Goal: Task Accomplishment & Management: Manage account settings

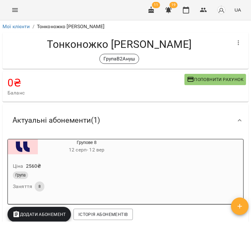
click at [153, 9] on icon "button" at bounding box center [150, 9] width 7 height 7
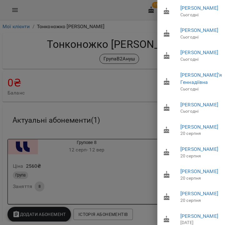
click at [110, 88] on div at bounding box center [125, 112] width 251 height 225
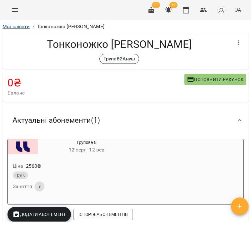
click at [15, 28] on link "Мої клієнти" at bounding box center [15, 26] width 27 height 6
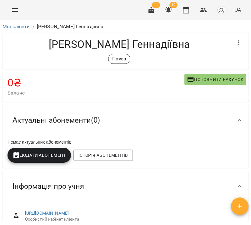
scroll to position [121, 0]
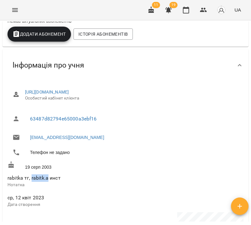
drag, startPoint x: 32, startPoint y: 178, endPoint x: 46, endPoint y: 179, distance: 14.7
click at [46, 179] on span "rabitka тг, rabitk.a инст" at bounding box center [33, 178] width 53 height 6
copy span "rabitk.a"
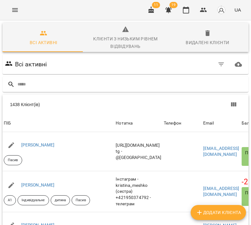
click at [152, 10] on icon "button" at bounding box center [151, 9] width 6 height 7
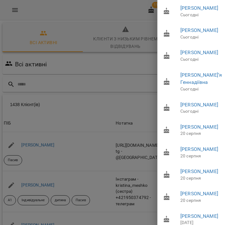
click at [109, 30] on div at bounding box center [125, 112] width 251 height 225
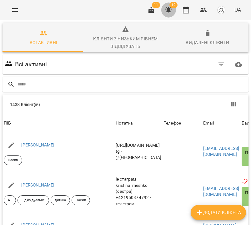
click at [171, 11] on icon "button" at bounding box center [168, 9] width 7 height 7
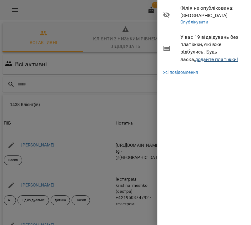
click at [195, 58] on link "додайте платіжки!" at bounding box center [216, 59] width 43 height 6
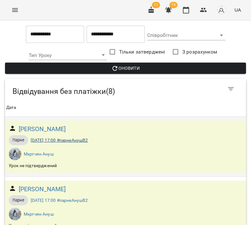
click at [45, 141] on link "ср, 30 лип 2025 17:00 #парнеАнушВ2" at bounding box center [59, 139] width 57 height 5
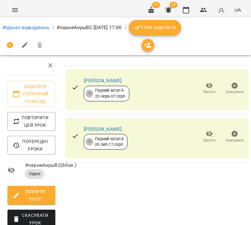
scroll to position [117, 0]
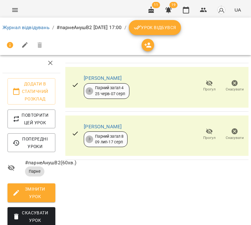
click at [32, 209] on span "Скасувати Урок" at bounding box center [31, 216] width 38 height 15
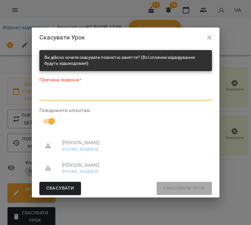
click at [102, 98] on textarea at bounding box center [125, 95] width 172 height 6
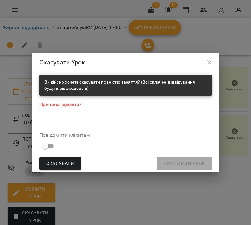
click at [81, 123] on div "*" at bounding box center [125, 120] width 172 height 10
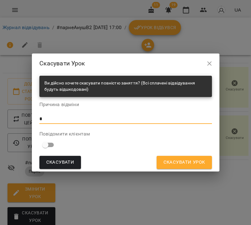
type textarea "*"
click at [182, 164] on span "Скасувати Урок" at bounding box center [184, 162] width 42 height 8
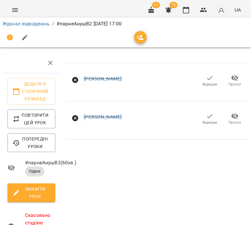
scroll to position [0, 0]
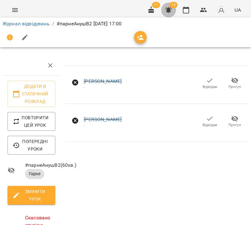
click at [167, 9] on icon "button" at bounding box center [168, 10] width 6 height 6
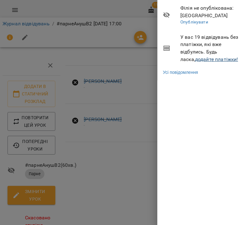
click at [204, 60] on link "додайте платіжки!" at bounding box center [216, 59] width 43 height 6
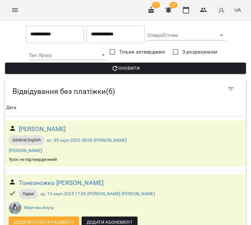
scroll to position [62, 0]
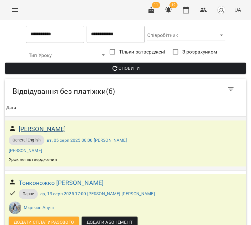
click at [66, 124] on h6 "Байов Станіслав Миколайович" at bounding box center [42, 129] width 47 height 10
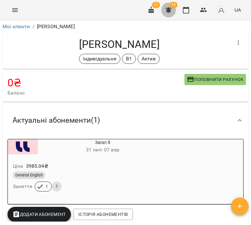
click at [172, 10] on icon "button" at bounding box center [168, 9] width 7 height 7
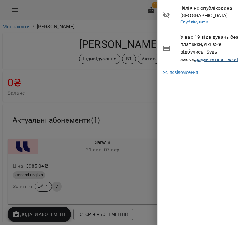
click at [205, 60] on link "додайте платіжки!" at bounding box center [216, 59] width 43 height 6
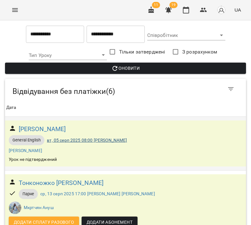
click at [66, 140] on link "вт, 05 серп 2025 08:00 Байов Станіслав Миколайович" at bounding box center [87, 139] width 80 height 5
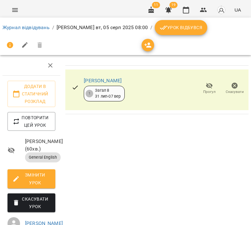
scroll to position [51, 0]
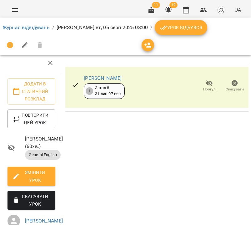
click at [36, 192] on span "Скасувати Урок" at bounding box center [31, 199] width 38 height 15
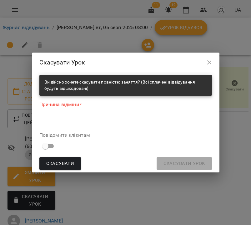
click at [72, 118] on textarea at bounding box center [125, 120] width 172 height 6
type textarea "*"
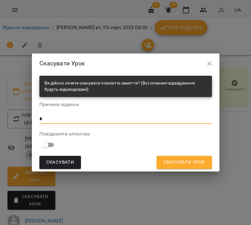
type textarea "*"
click at [171, 162] on span "Скасувати Урок" at bounding box center [184, 162] width 42 height 8
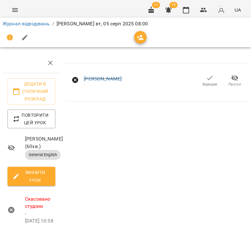
click at [156, 9] on button "button" at bounding box center [151, 9] width 15 height 15
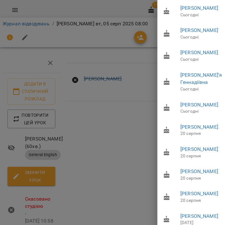
drag, startPoint x: 132, startPoint y: 83, endPoint x: 141, endPoint y: 56, distance: 29.2
click at [132, 83] on div at bounding box center [125, 112] width 251 height 225
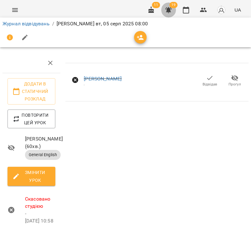
click at [169, 12] on icon "button" at bounding box center [168, 10] width 6 height 6
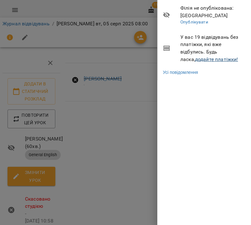
click at [205, 57] on link "додайте платіжки!" at bounding box center [216, 59] width 43 height 6
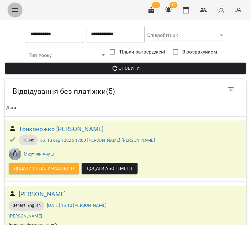
click at [15, 7] on icon "Menu" at bounding box center [14, 9] width 7 height 7
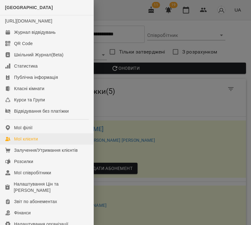
click at [30, 142] on div "Мої клієнти" at bounding box center [26, 139] width 24 height 6
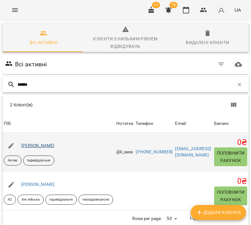
type input "******"
click at [55, 147] on link "[PERSON_NAME]" at bounding box center [37, 145] width 33 height 5
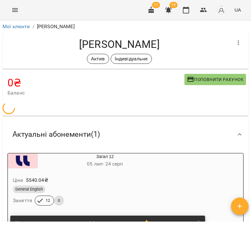
scroll to position [51, 0]
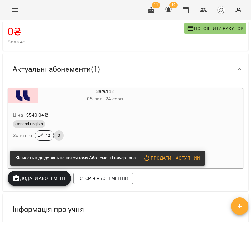
click at [151, 126] on div "General English" at bounding box center [90, 123] width 154 height 7
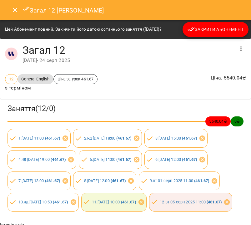
click at [198, 33] on span "Закрити Абонемент" at bounding box center [215, 29] width 56 height 7
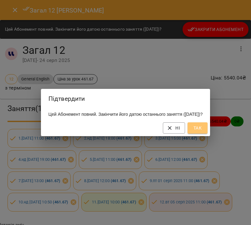
click at [202, 132] on span "Так" at bounding box center [197, 127] width 10 height 7
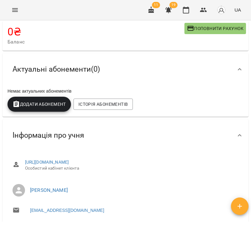
scroll to position [0, 0]
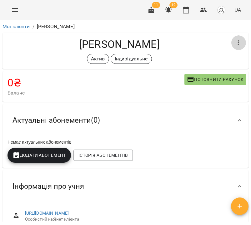
click at [238, 39] on button "button" at bounding box center [238, 42] width 15 height 15
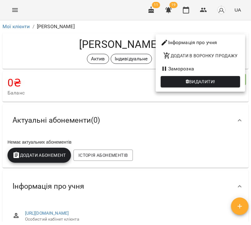
click at [223, 44] on li "Інформація про учня" at bounding box center [200, 42] width 89 height 11
select select "**"
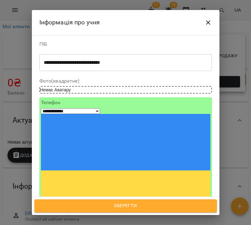
scroll to position [51, 0]
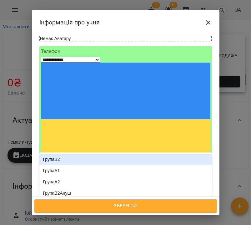
type input "***"
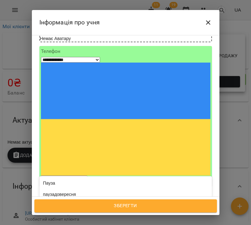
click at [80, 200] on div "паузадожовтня" at bounding box center [125, 205] width 172 height 11
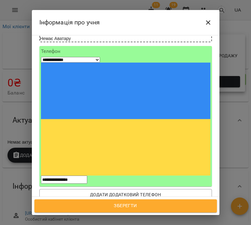
click at [135, 207] on span "Зберегти" at bounding box center [125, 206] width 169 height 8
